Goal: Find specific page/section: Find specific page/section

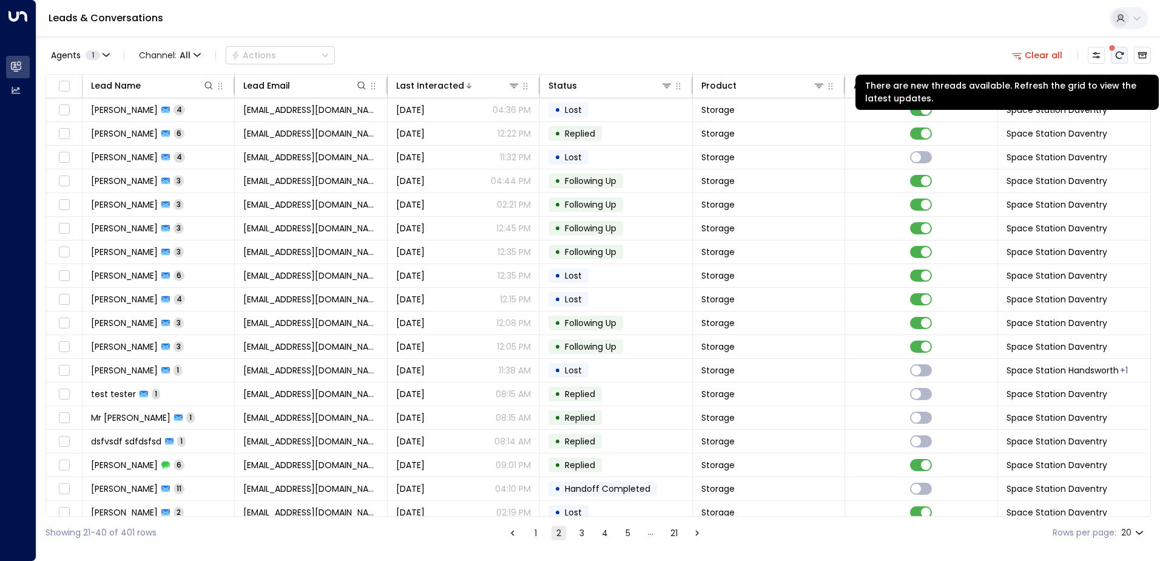
click at [1114, 57] on button "There are new threads available. Refresh the grid to view the latest updates." at bounding box center [1119, 55] width 17 height 17
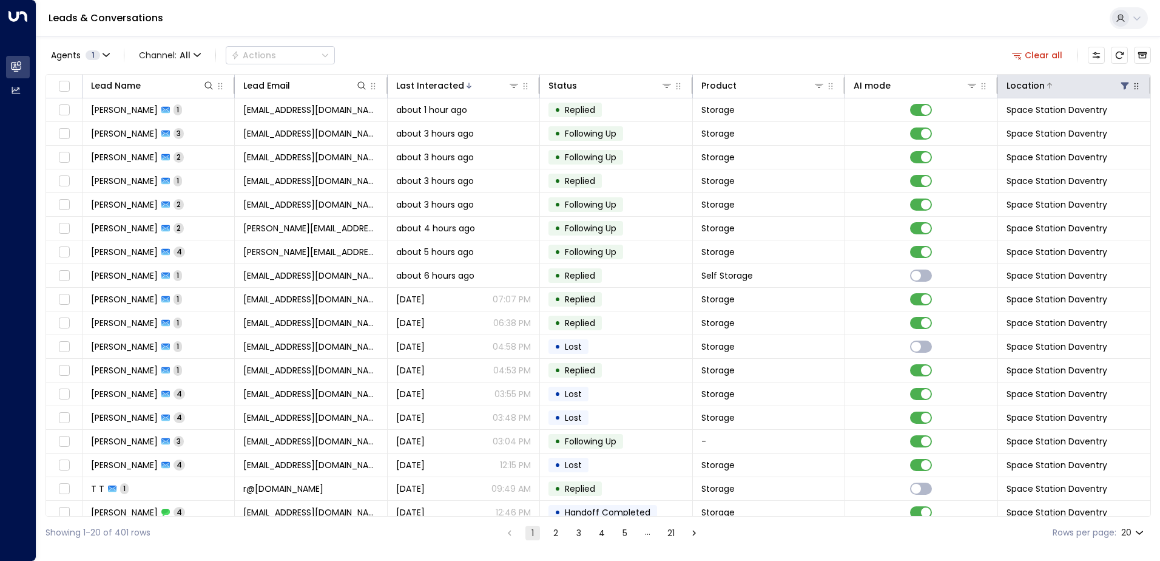
click at [1119, 86] on button at bounding box center [1125, 86] width 12 height 12
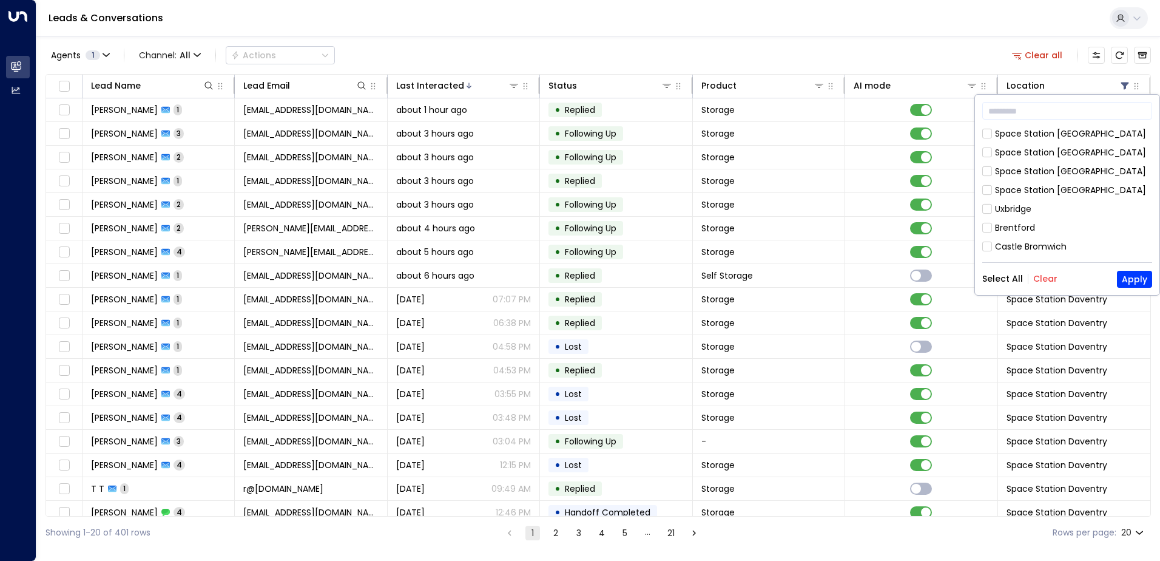
click at [1047, 280] on button "Clear" at bounding box center [1046, 279] width 24 height 10
click at [998, 169] on div "Space Station [GEOGRAPHIC_DATA]" at bounding box center [1070, 171] width 151 height 13
click at [1148, 271] on button "Apply" at bounding box center [1134, 279] width 35 height 17
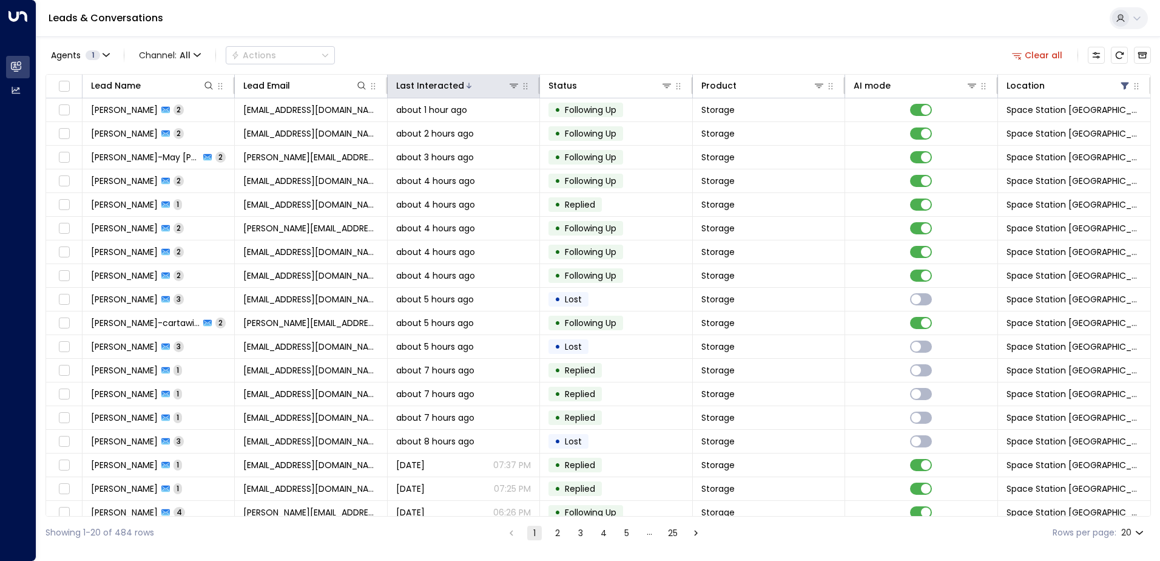
click at [476, 93] on th "Last Interacted" at bounding box center [464, 87] width 152 height 24
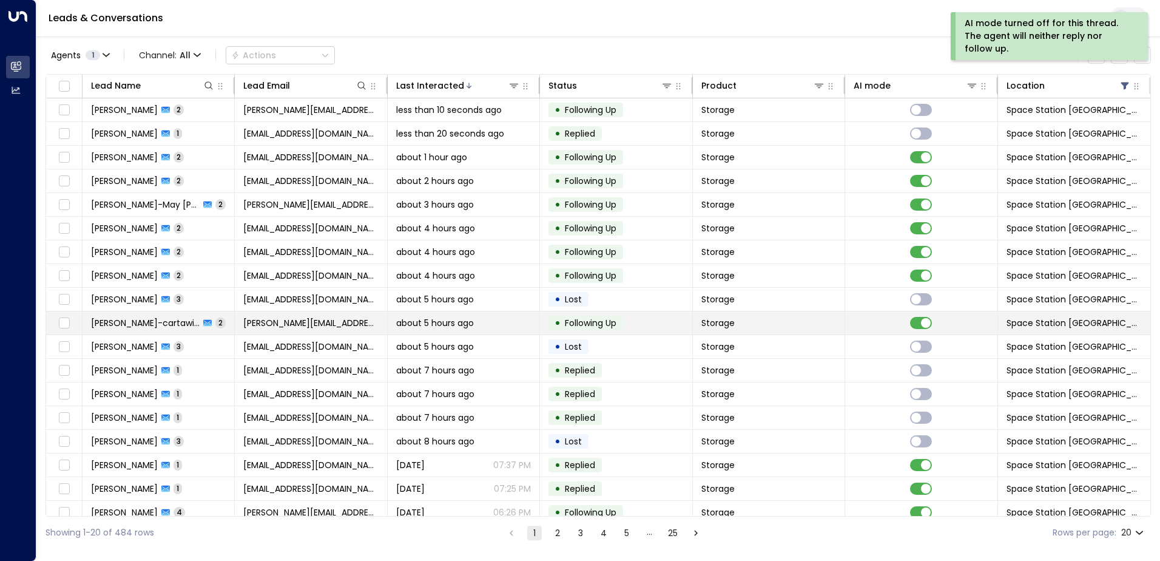
click at [827, 317] on td "Storage" at bounding box center [769, 322] width 152 height 23
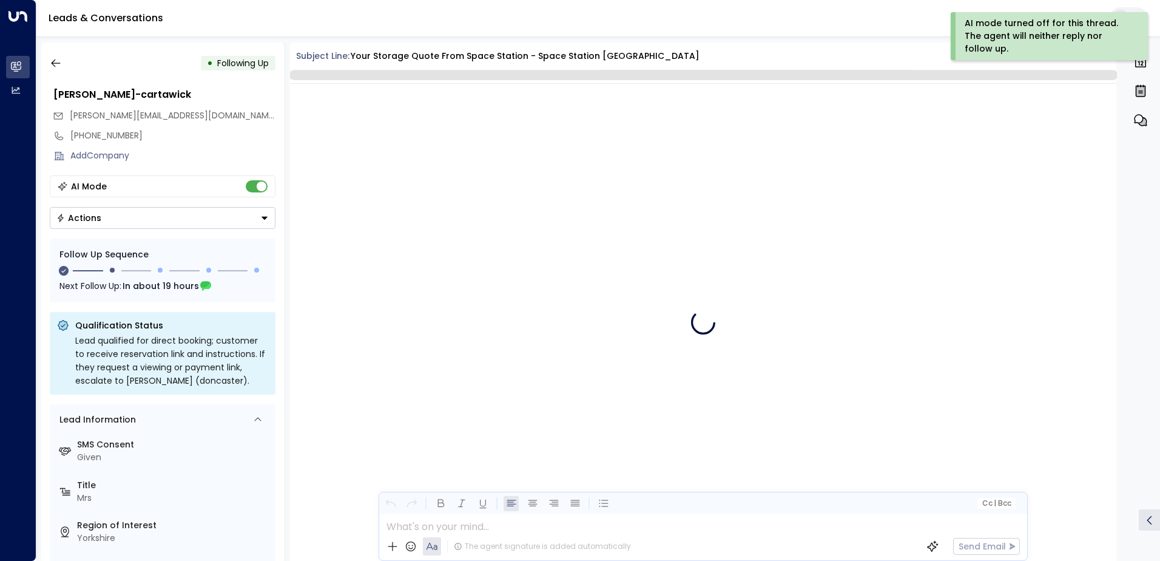
scroll to position [915, 0]
